Goal: Task Accomplishment & Management: Manage account settings

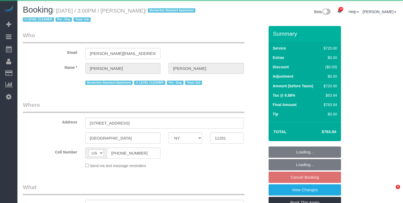
select select "NY"
select select "number:63"
select select "number:78"
select select "number:13"
select select "number:5"
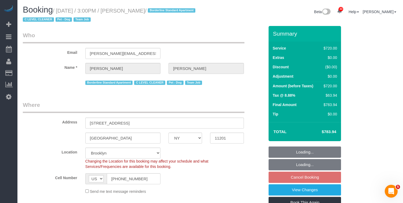
select select "object:1068"
select select "string:stripe-pm_1SE9fS4VGloSiKo7iQJ7ZpLW"
select select "3"
select select "180"
select select "spot8"
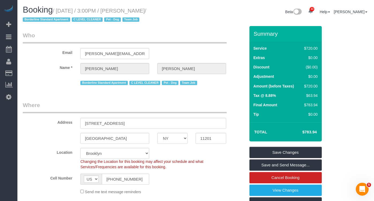
click at [40, 38] on legend "Who" at bounding box center [125, 37] width 204 height 12
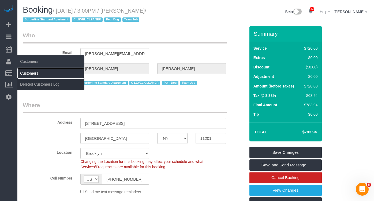
click at [23, 73] on link "Customers" at bounding box center [50, 73] width 67 height 11
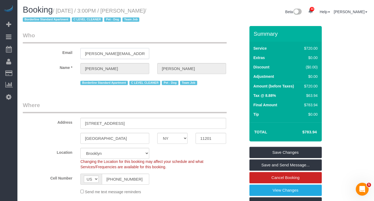
click at [120, 57] on input "[PERSON_NAME][EMAIL_ADDRESS][PERSON_NAME][DOMAIN_NAME]" at bounding box center [114, 53] width 69 height 11
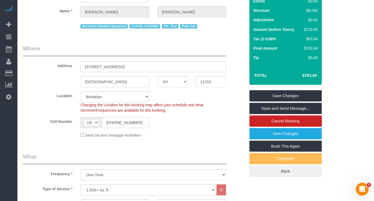
scroll to position [88, 0]
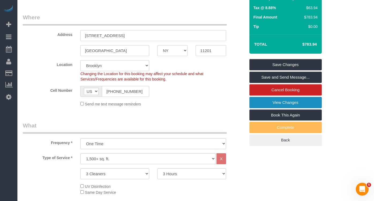
click at [261, 104] on link "View Changes" at bounding box center [286, 102] width 72 height 11
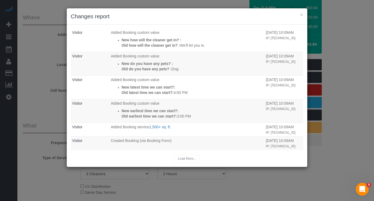
scroll to position [0, 0]
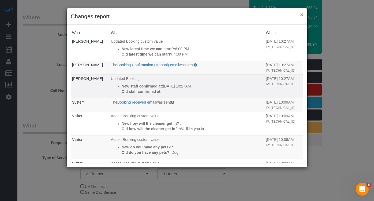
drag, startPoint x: 302, startPoint y: 14, endPoint x: 179, endPoint y: 70, distance: 135.2
click at [302, 14] on button "×" at bounding box center [301, 15] width 3 height 6
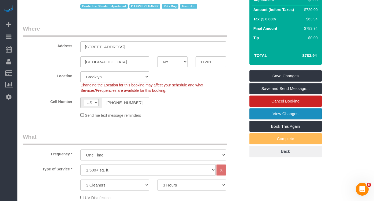
scroll to position [76, 0]
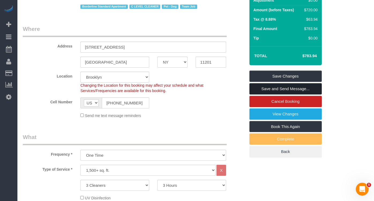
click at [265, 87] on link "Save and Send Message..." at bounding box center [286, 88] width 72 height 11
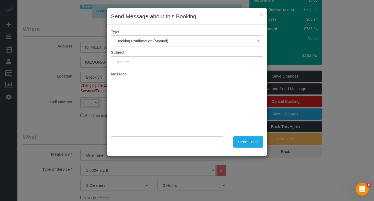
scroll to position [0, 0]
type input "Cleaning Confirmed for [DATE] 3:00pm"
type input ""[PERSON_NAME]" <[PERSON_NAME][EMAIL_ADDRESS][PERSON_NAME][DOMAIN_NAME]>"
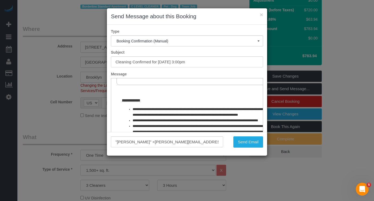
scroll to position [251, 0]
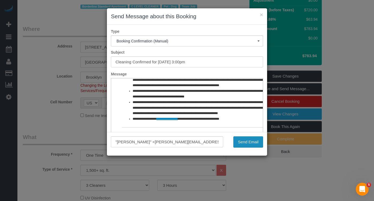
click at [242, 142] on button "Send Email" at bounding box center [248, 141] width 30 height 11
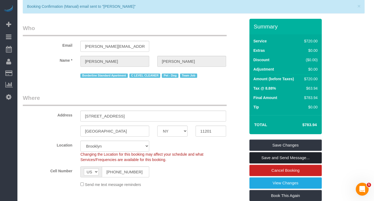
scroll to position [0, 0]
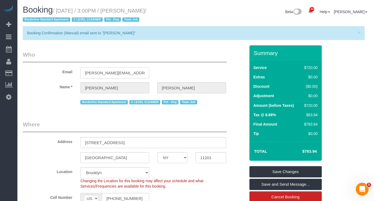
click at [110, 72] on input "[PERSON_NAME][EMAIL_ADDRESS][PERSON_NAME][DOMAIN_NAME]" at bounding box center [114, 72] width 69 height 11
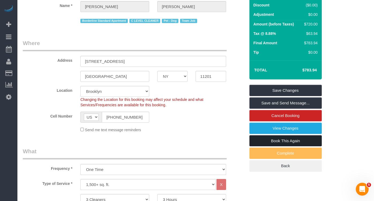
scroll to position [83, 0]
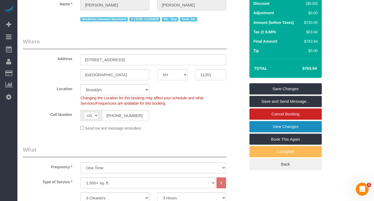
click at [284, 126] on link "View Changes" at bounding box center [286, 126] width 72 height 11
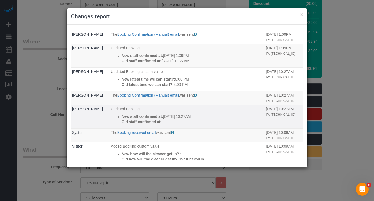
scroll to position [0, 0]
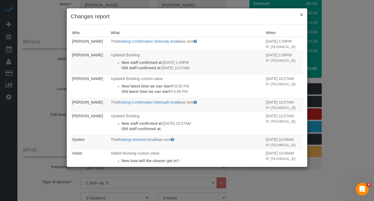
click at [303, 15] on button "×" at bounding box center [301, 15] width 3 height 6
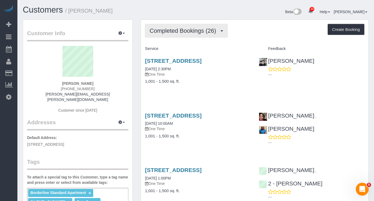
click at [179, 31] on span "Completed Bookings (26)" at bounding box center [184, 30] width 69 height 7
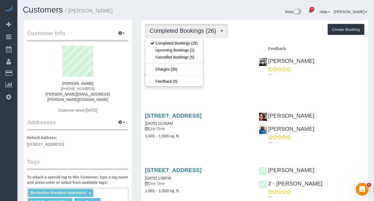
click at [228, 58] on h3 "113 Columbia Heights, Apt. 4, Brooklyn, NY 11201" at bounding box center [198, 61] width 106 height 6
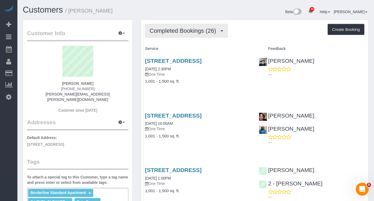
click at [189, 36] on button "Completed Bookings (26)" at bounding box center [186, 31] width 83 height 14
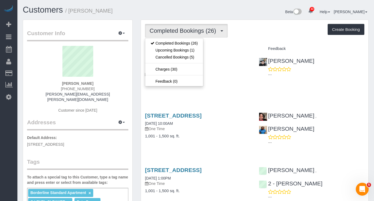
click at [225, 77] on p "One Time" at bounding box center [198, 74] width 106 height 5
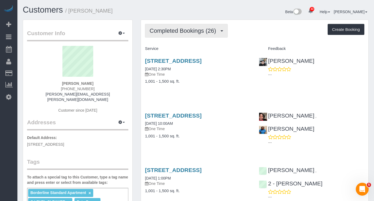
click at [190, 33] on span "Completed Bookings (26)" at bounding box center [184, 30] width 69 height 7
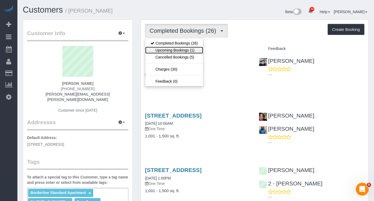
click at [171, 51] on link "Upcoming Bookings (1)" at bounding box center [174, 50] width 58 height 7
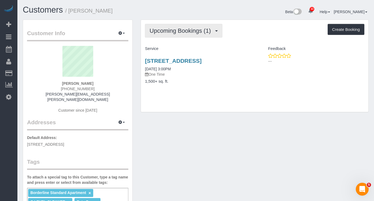
click at [195, 34] on span "Upcoming Bookings (1)" at bounding box center [182, 30] width 64 height 7
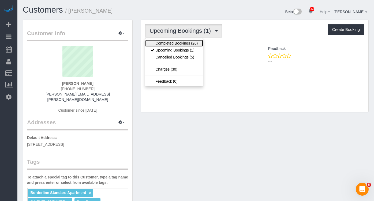
click at [186, 42] on link "Completed Bookings (26)" at bounding box center [174, 43] width 58 height 7
